Goal: Information Seeking & Learning: Learn about a topic

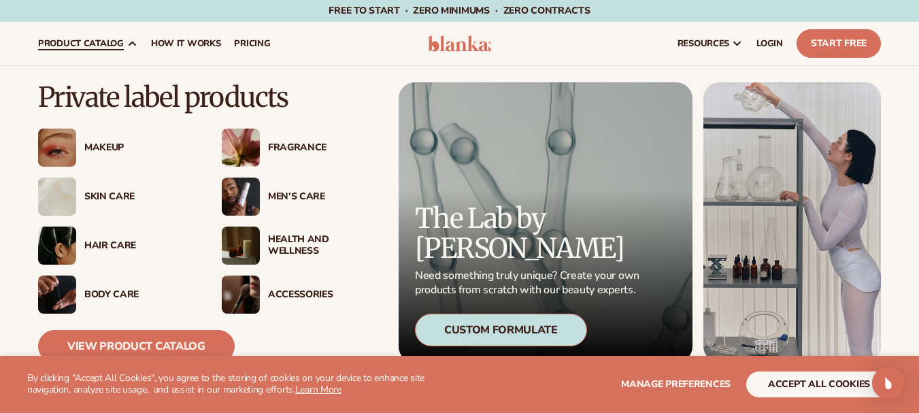
click at [248, 190] on img at bounding box center [241, 197] width 38 height 38
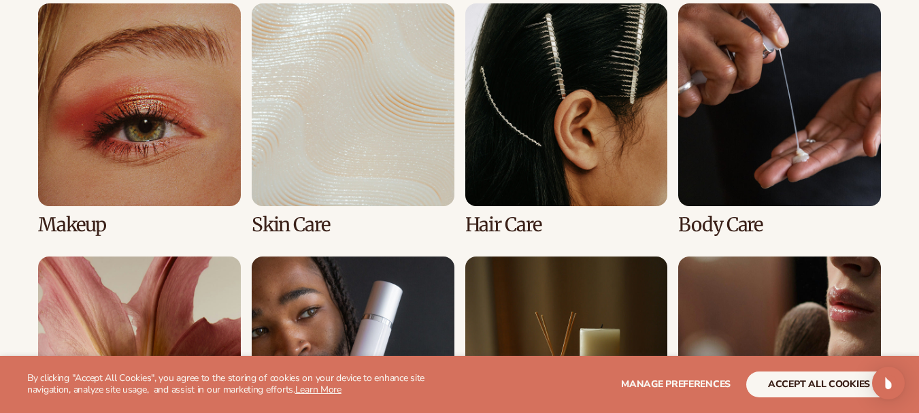
scroll to position [1247, 0]
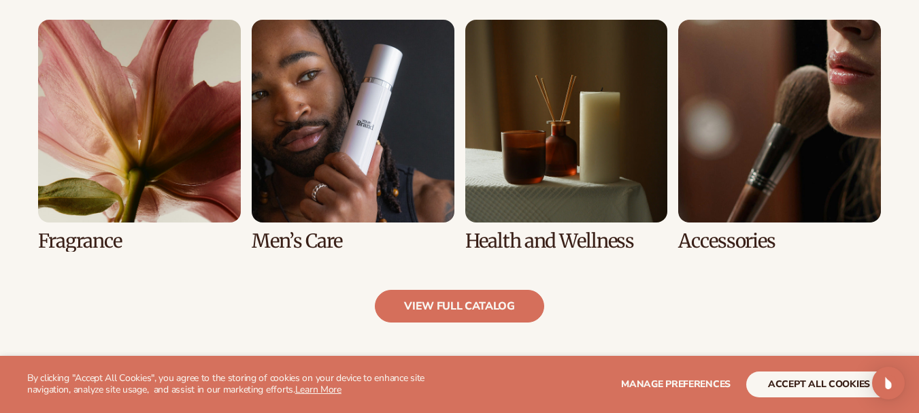
click at [331, 117] on link "6 / 8" at bounding box center [353, 136] width 203 height 232
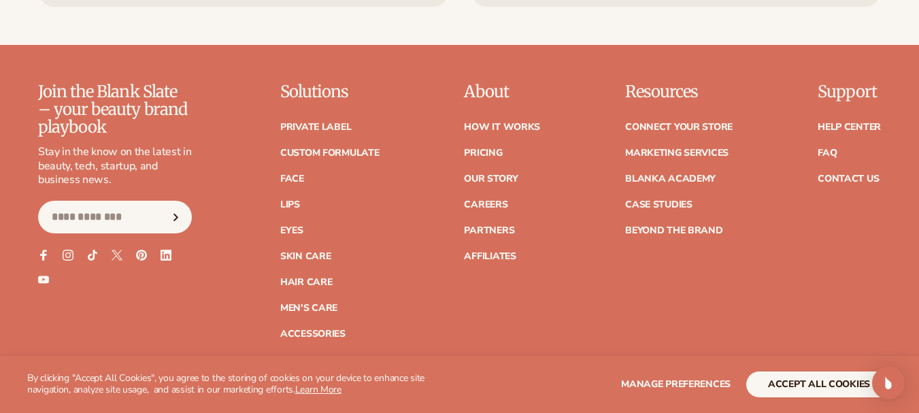
scroll to position [2639, 0]
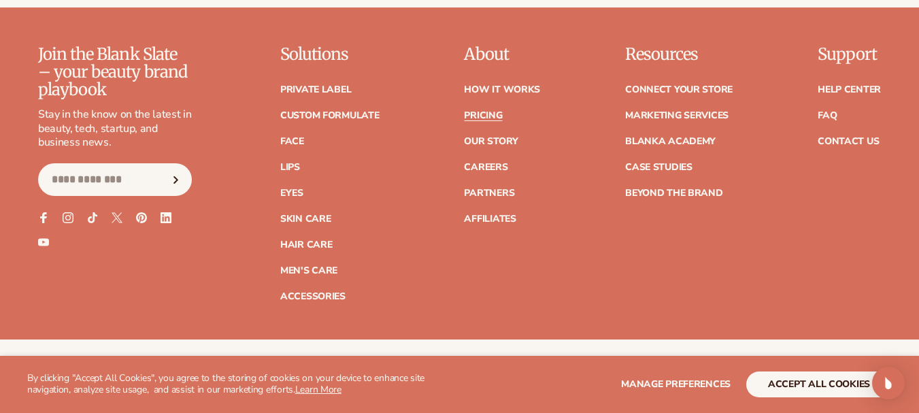
click at [485, 114] on link "Pricing" at bounding box center [483, 116] width 38 height 10
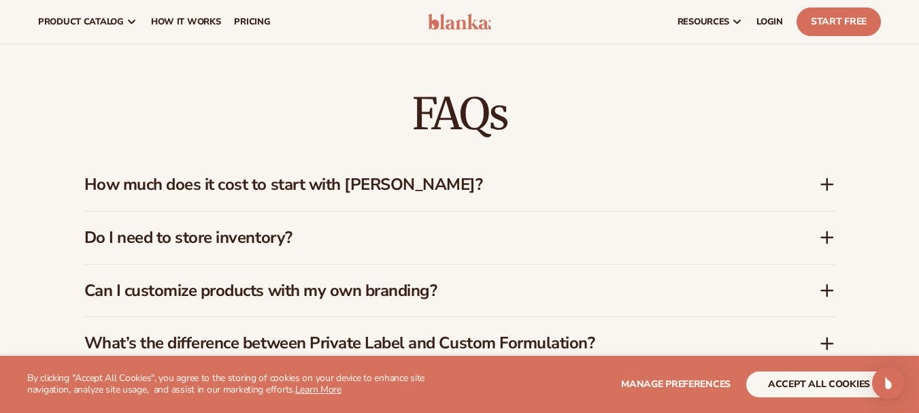
scroll to position [1986, 0]
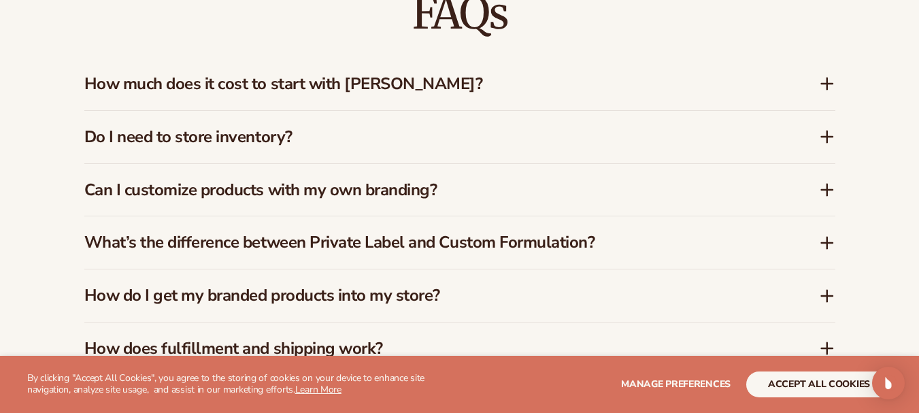
click at [3, 215] on div "FAQs How much does it cost to start with [PERSON_NAME]? [PERSON_NAME] offers a …" at bounding box center [459, 236] width 919 height 600
click at [188, 74] on h3 "How much does it cost to start with [PERSON_NAME]?" at bounding box center [431, 84] width 694 height 20
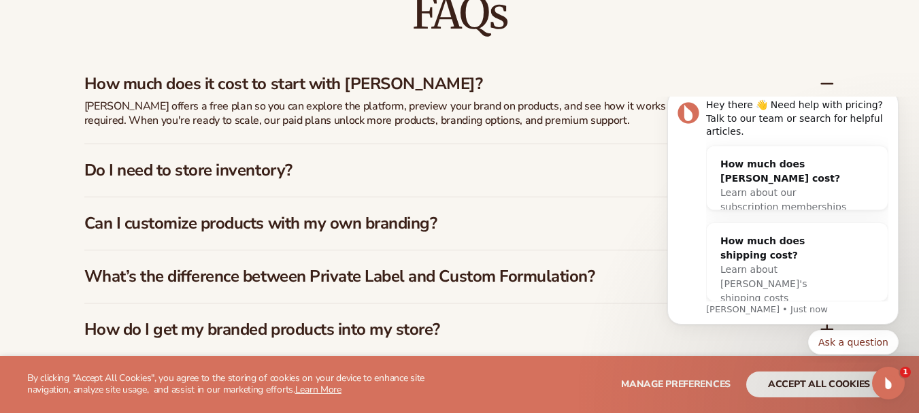
scroll to position [0, 0]
click at [18, 232] on div "FAQs How much does it cost to start with [PERSON_NAME]? [PERSON_NAME] offers a …" at bounding box center [459, 252] width 919 height 633
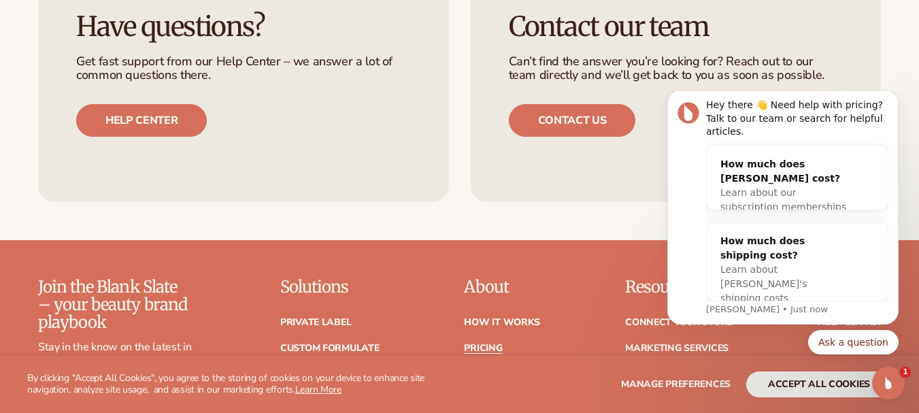
scroll to position [3025, 0]
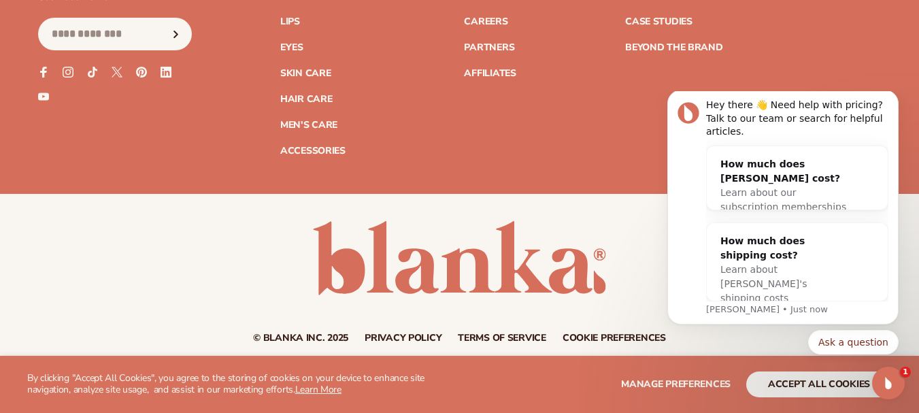
click at [905, 252] on body "Hey there 👋 Need help with pricing? Talk to our team or search for helpful arti…" at bounding box center [782, 227] width 261 height 261
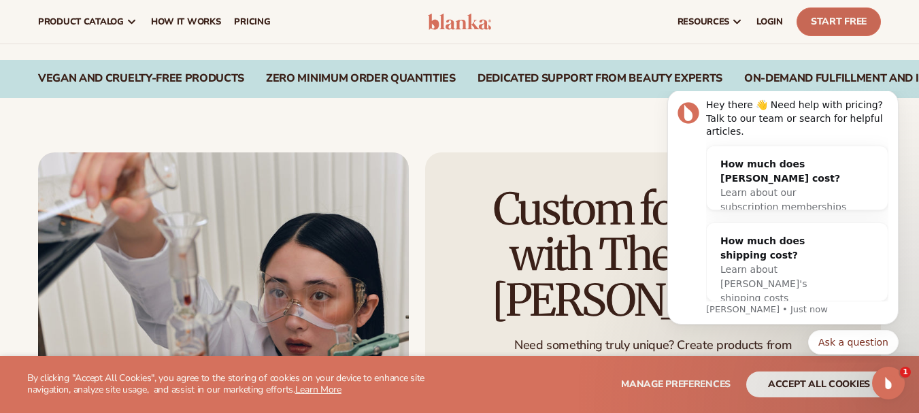
scroll to position [914, 0]
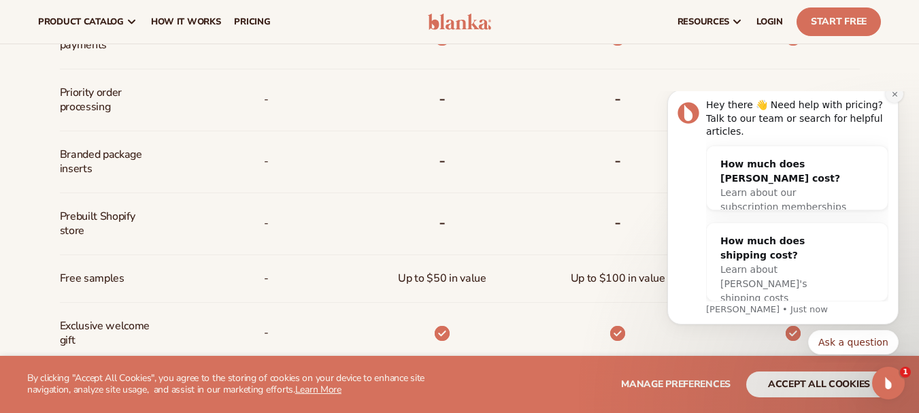
click at [893, 98] on icon "Dismiss notification" at bounding box center [894, 93] width 7 height 7
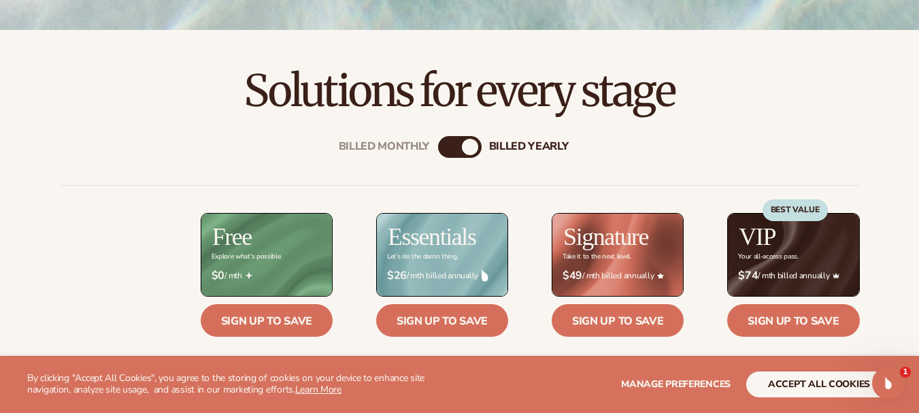
scroll to position [382, 0]
click at [447, 146] on div "Billed Monthly" at bounding box center [446, 146] width 16 height 16
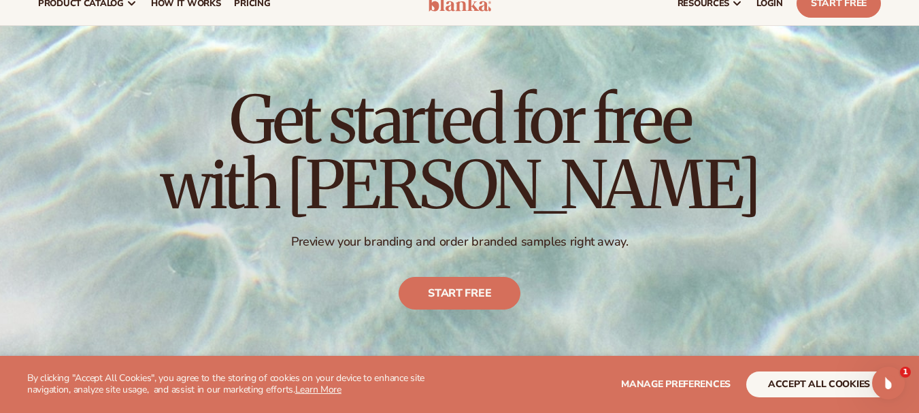
scroll to position [0, 0]
